Goal: Obtain resource: Obtain resource

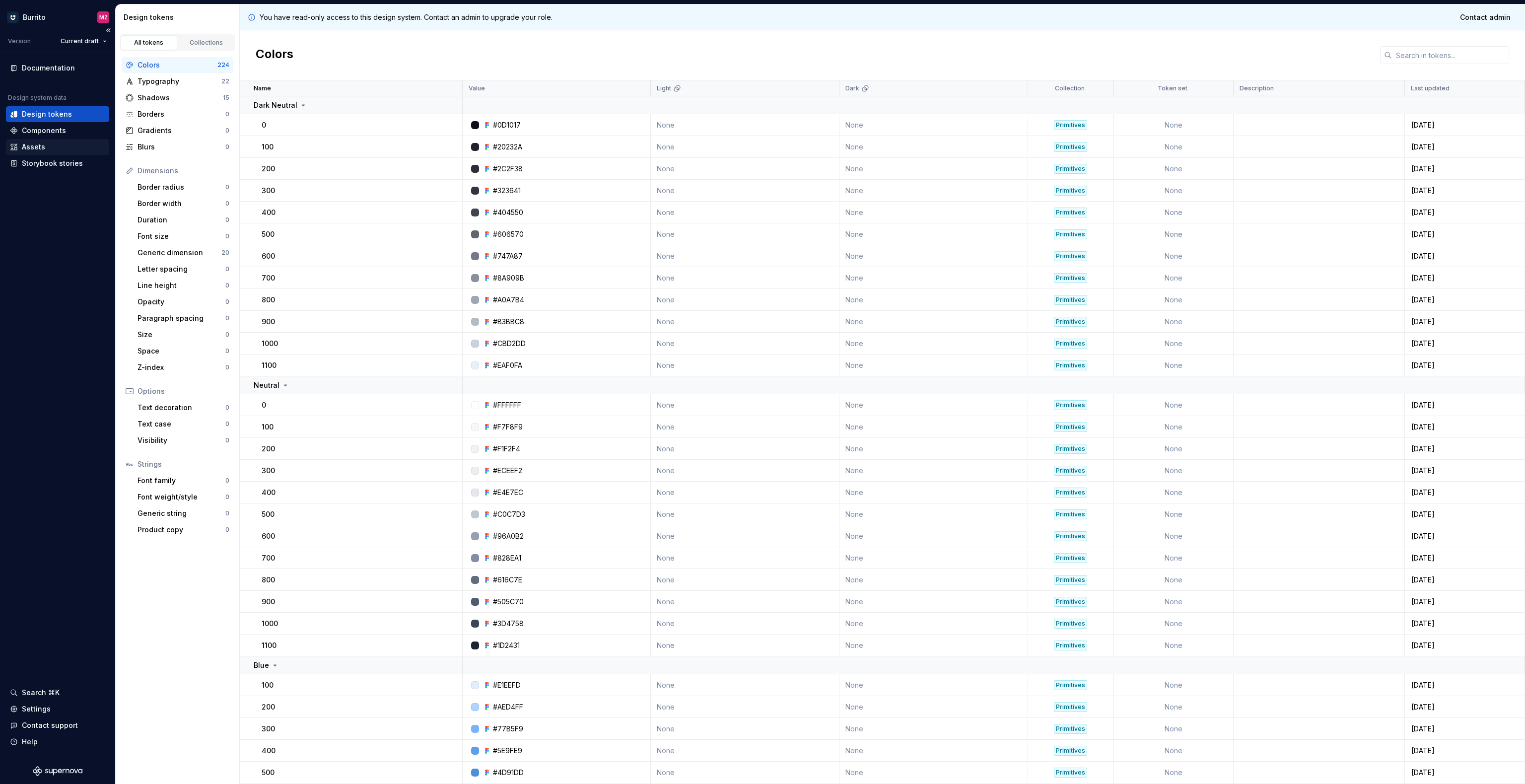
click at [46, 149] on div "Assets" at bounding box center [58, 147] width 96 height 10
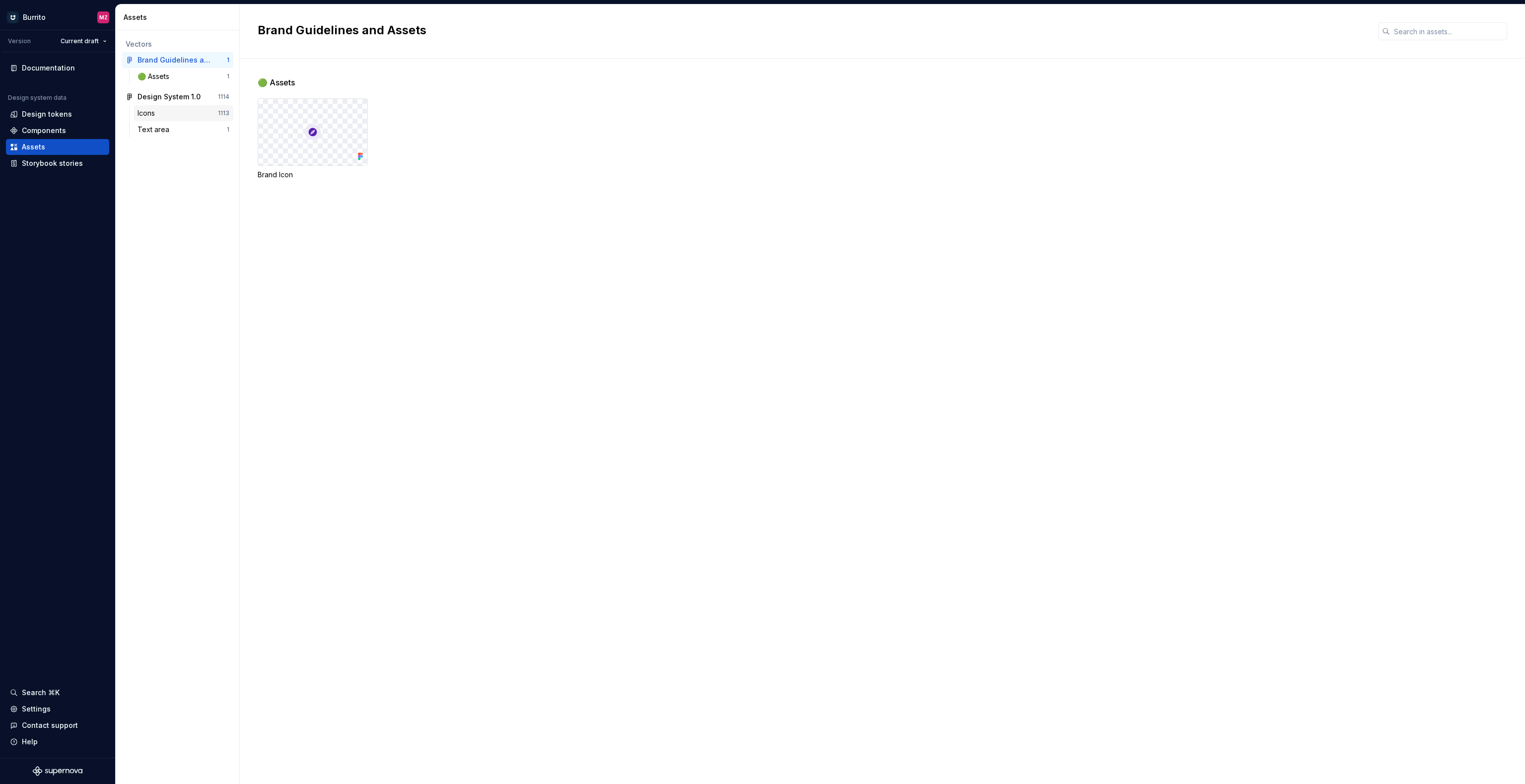
click at [184, 108] on div "Icons" at bounding box center [177, 113] width 80 height 10
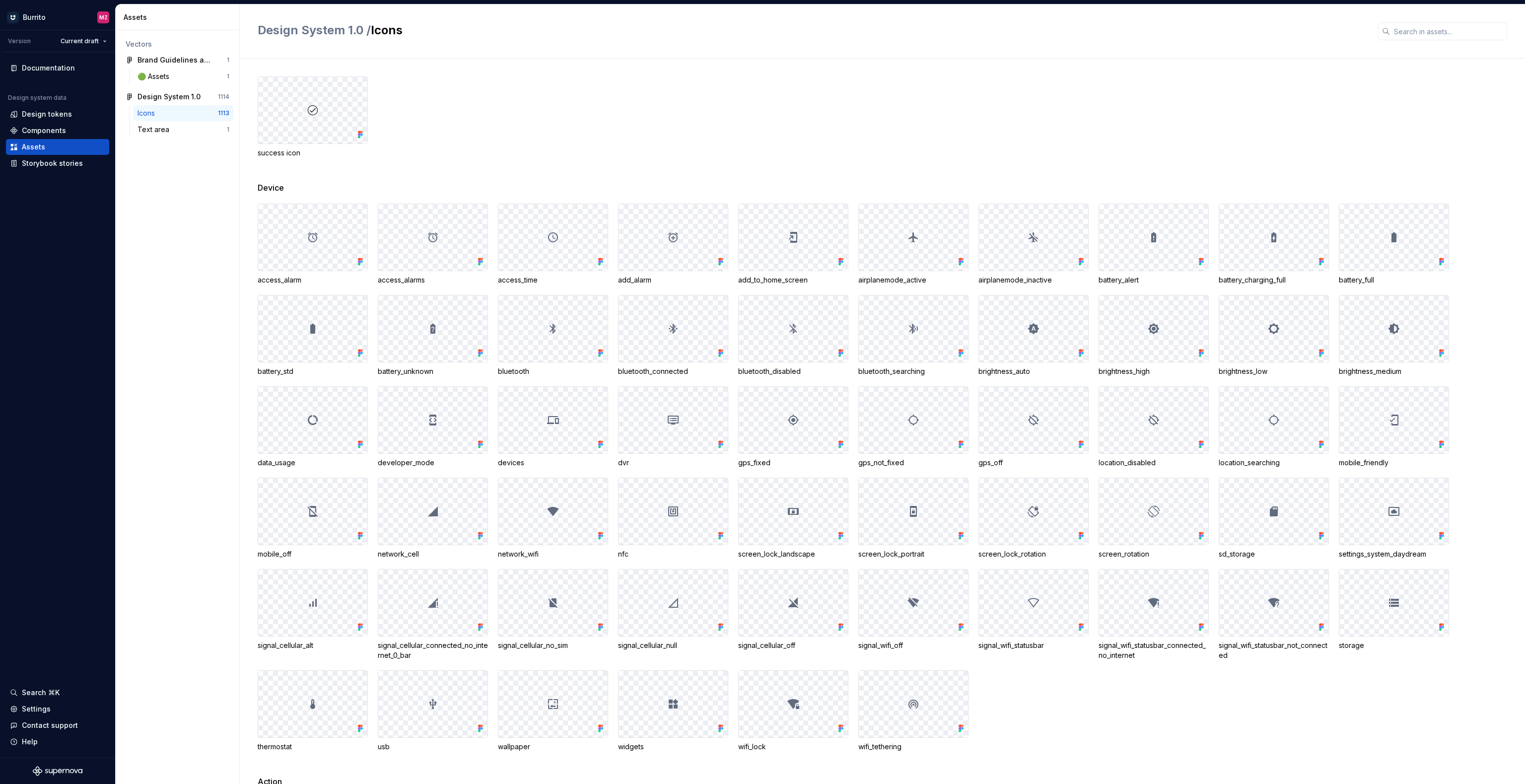
click at [544, 92] on div "success icon" at bounding box center [891, 117] width 1267 height 82
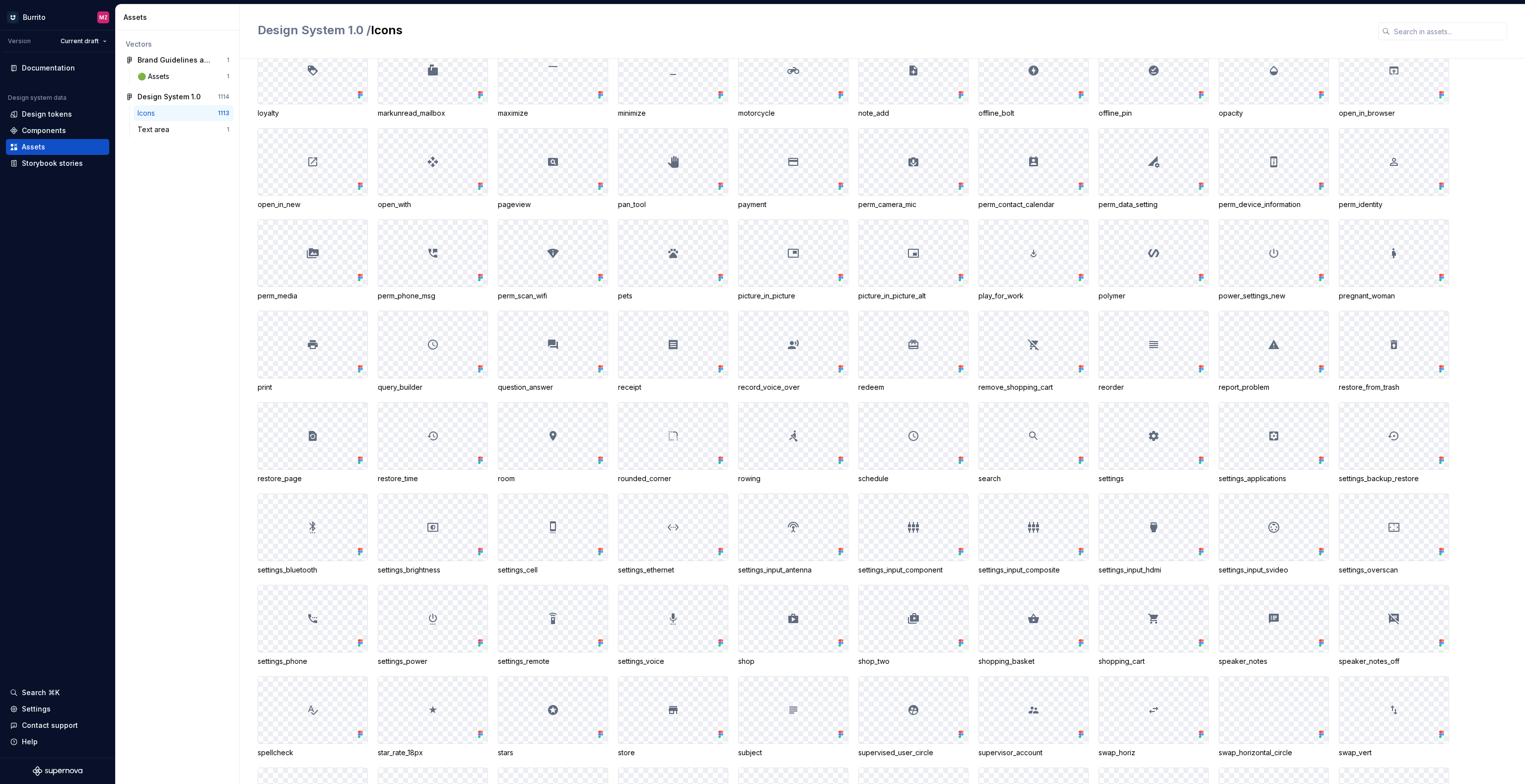
scroll to position [1882, 0]
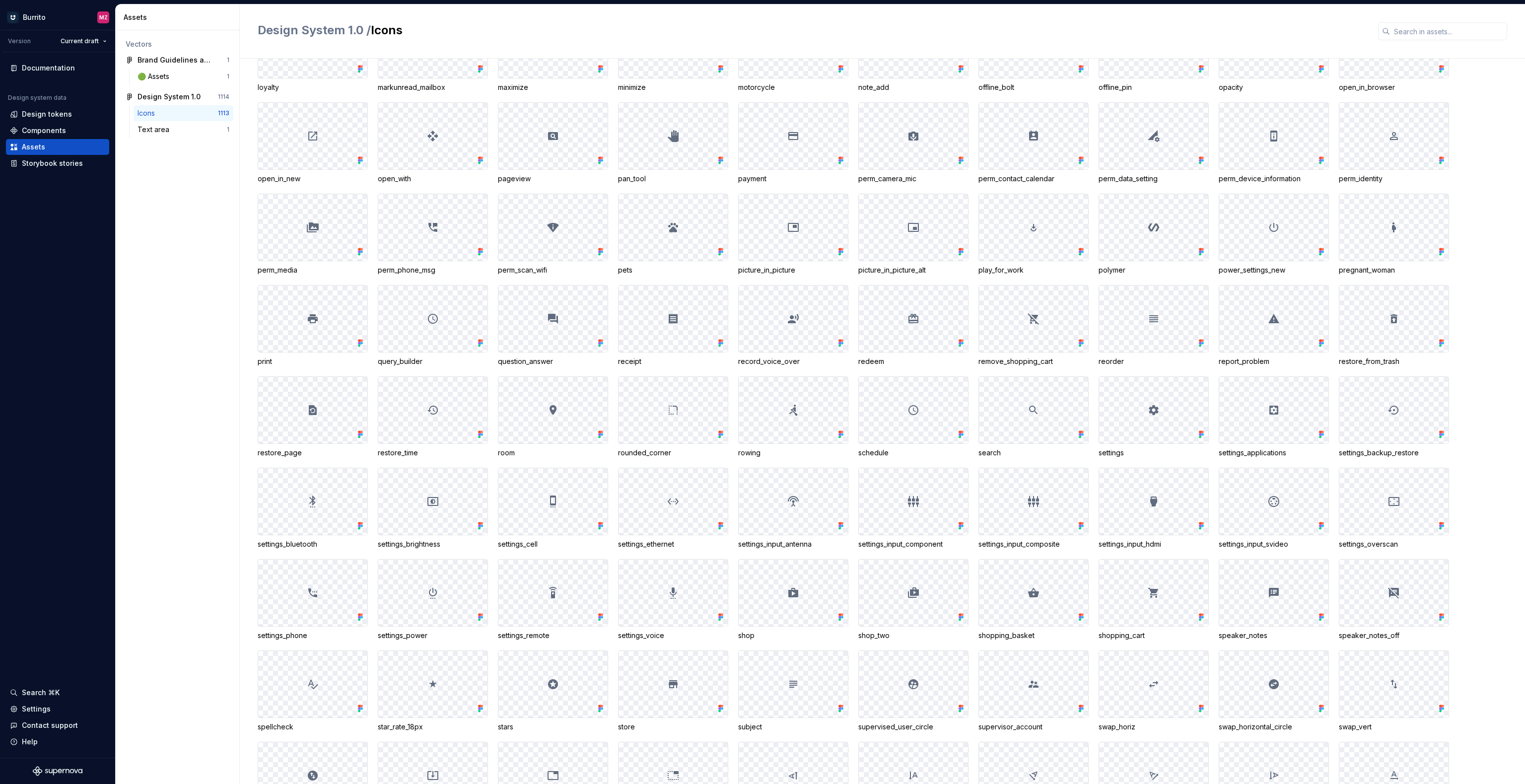
click at [776, 277] on div "3d_rotation accessibility accessibility_new accessible accessible_forward accou…" at bounding box center [891, 51] width 1267 height 2273
copy div "picture_in_picture"
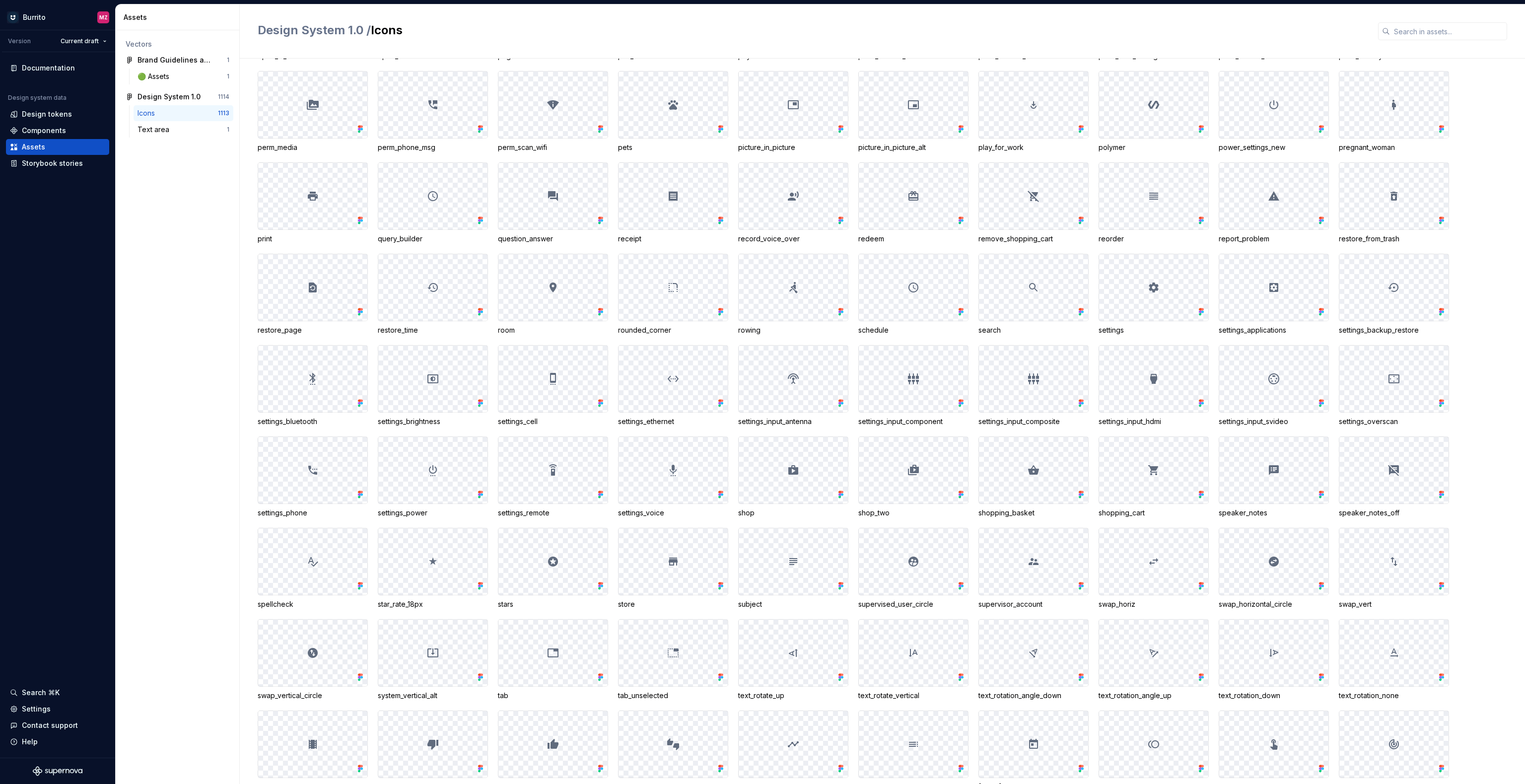
scroll to position [891, 0]
